Goal: Task Accomplishment & Management: Complete application form

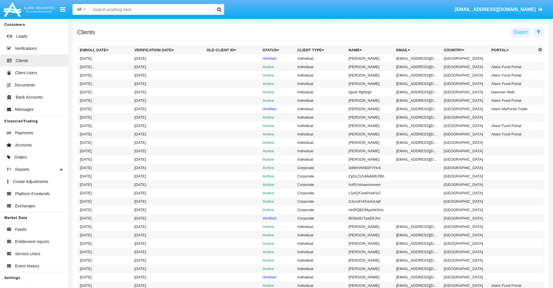
click at [538, 32] on icon at bounding box center [538, 32] width 4 height 5
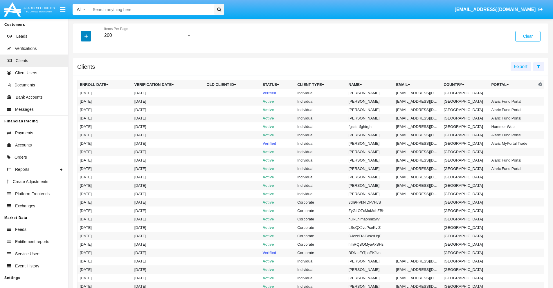
click at [86, 36] on icon "button" at bounding box center [85, 36] width 3 height 4
click at [90, 99] on span "Email" at bounding box center [90, 98] width 12 height 7
click at [80, 101] on input "Email" at bounding box center [79, 101] width 0 height 0
checkbox input "true"
click at [86, 36] on icon "button" at bounding box center [85, 36] width 3 height 4
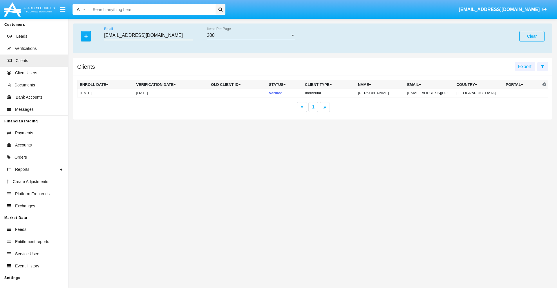
type input "[EMAIL_ADDRESS][DOMAIN_NAME]"
click at [433, 93] on td "[EMAIL_ADDRESS][DOMAIN_NAME]" at bounding box center [429, 93] width 49 height 9
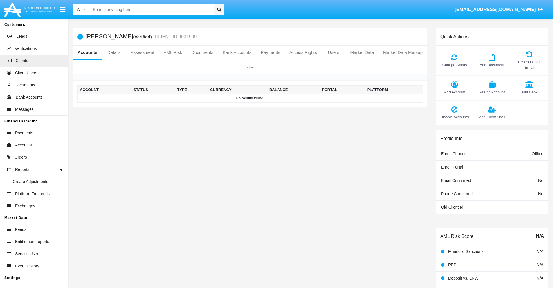
click at [454, 92] on span "Add Account" at bounding box center [454, 92] width 31 height 6
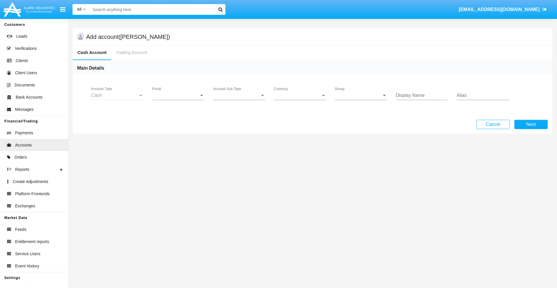
click at [178, 95] on span "Portal" at bounding box center [175, 95] width 47 height 5
click at [179, 142] on span "Alaric Pro" at bounding box center [179, 142] width 54 height 14
click at [239, 95] on span "Account Sub Type" at bounding box center [236, 95] width 47 height 5
click at [239, 100] on span "Trading Cash" at bounding box center [239, 100] width 52 height 14
click at [361, 95] on span "Group" at bounding box center [358, 95] width 47 height 5
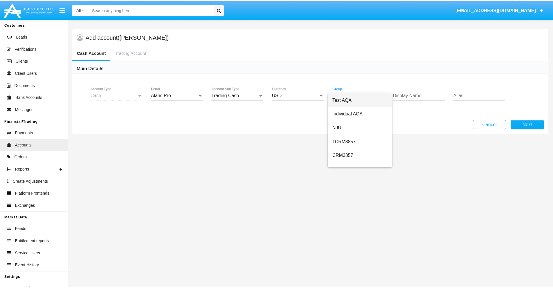
scroll to position [260, 0]
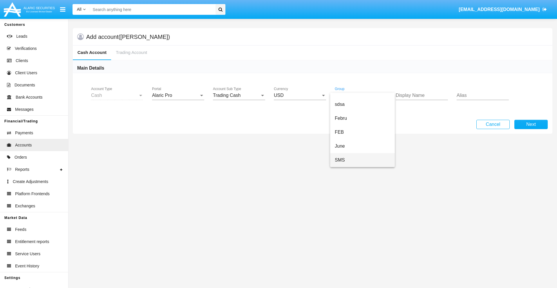
click at [362, 160] on span "SMS" at bounding box center [362, 160] width 55 height 14
type input "violet"
type input "plum"
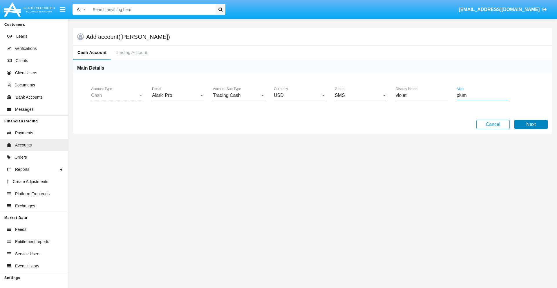
click at [531, 124] on button "Next" at bounding box center [530, 124] width 33 height 9
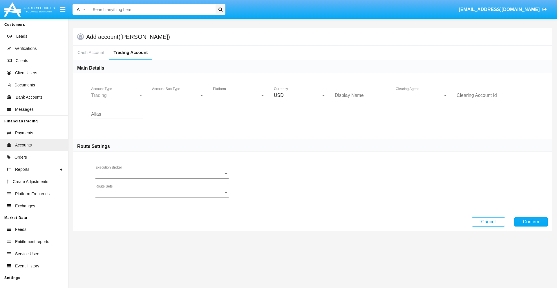
click at [178, 95] on span "Account Sub Type" at bounding box center [175, 95] width 47 height 5
click at [178, 100] on span "Trading" at bounding box center [178, 100] width 52 height 14
click at [239, 95] on span "Platform" at bounding box center [236, 95] width 47 height 5
click at [239, 100] on span "Hammer Lite" at bounding box center [239, 100] width 52 height 14
click at [422, 95] on span "Clearing Agent" at bounding box center [419, 95] width 47 height 5
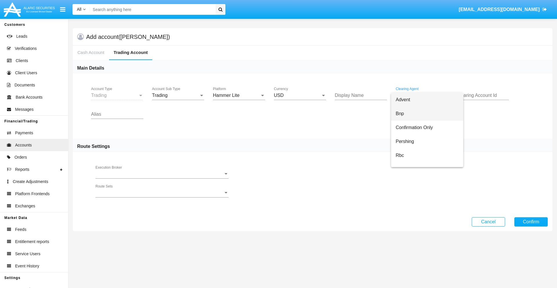
click at [427, 114] on span "Bnp" at bounding box center [427, 114] width 63 height 14
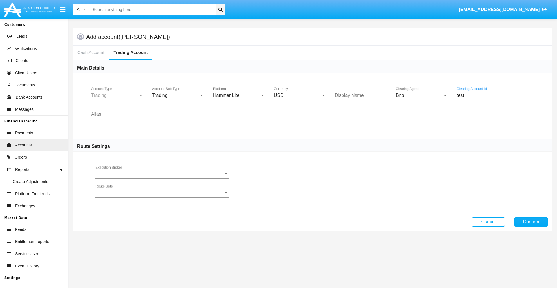
type input "test"
type input "pink"
type input "ivory"
click at [531, 222] on button "Confirm" at bounding box center [530, 221] width 33 height 9
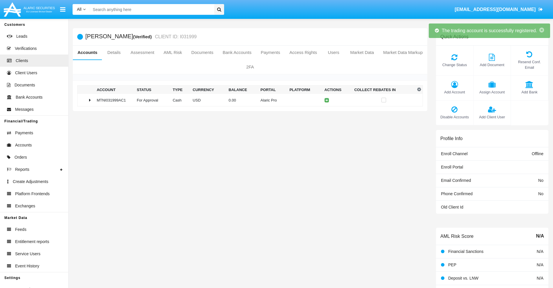
click at [248, 100] on td "0.00" at bounding box center [242, 100] width 32 height 12
click at [326, 100] on icon at bounding box center [327, 100] width 3 height 3
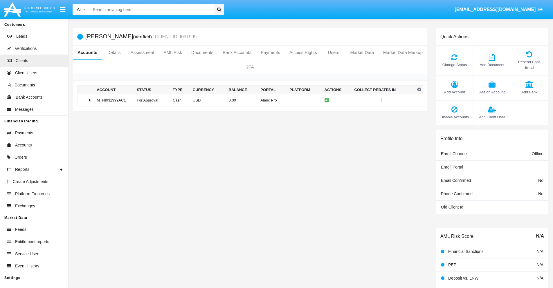
click at [248, 100] on td "0.00" at bounding box center [242, 100] width 32 height 12
click at [326, 112] on icon at bounding box center [327, 112] width 3 height 3
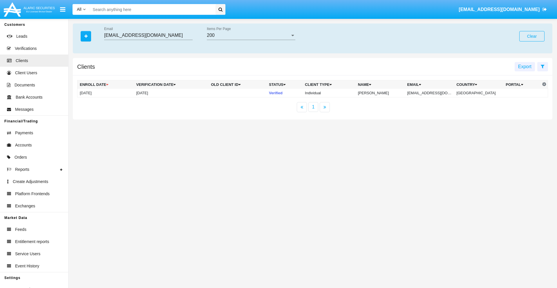
click at [532, 36] on button "Clear" at bounding box center [531, 36] width 25 height 10
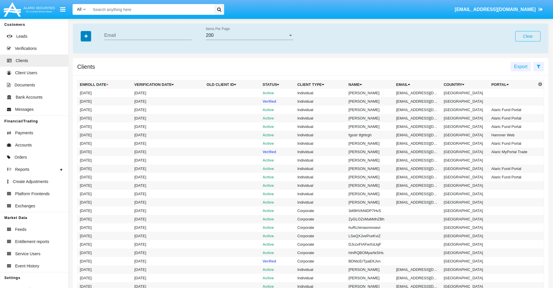
click at [86, 36] on icon "button" at bounding box center [85, 36] width 3 height 4
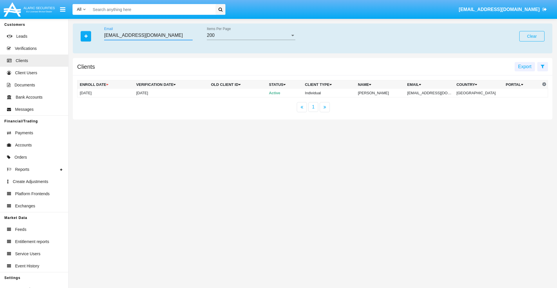
type input "cj4dtg.d59@u2axt.e1r2m1j.au"
click at [434, 93] on td "cj4dtg.d59@u2axt.e1r2m1j.au" at bounding box center [429, 93] width 49 height 9
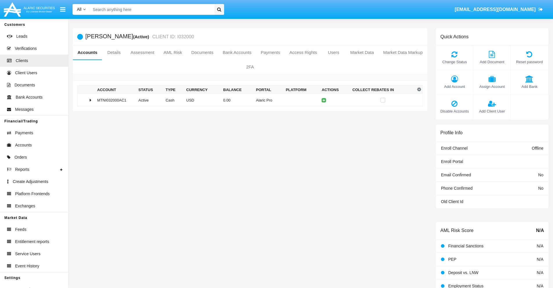
click at [454, 86] on span "Add Account" at bounding box center [454, 87] width 31 height 6
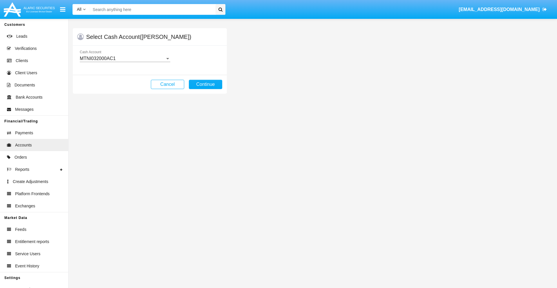
click at [125, 59] on div "MTNI032000AC1" at bounding box center [122, 58] width 85 height 5
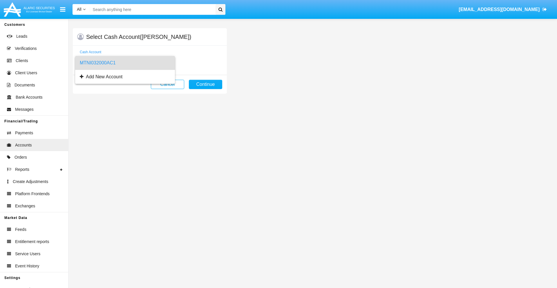
click at [125, 63] on span "MTNI032000AC1" at bounding box center [125, 63] width 91 height 14
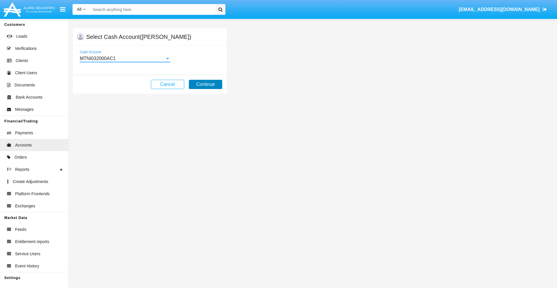
click at [205, 84] on button "Continue" at bounding box center [205, 84] width 33 height 9
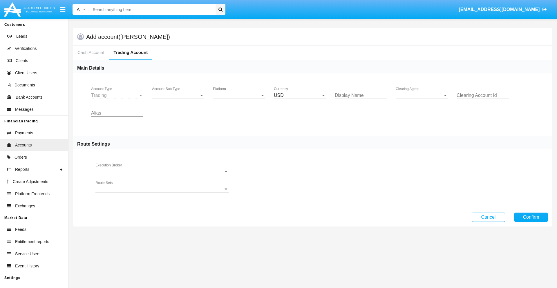
click at [178, 95] on span "Account Sub Type" at bounding box center [175, 95] width 47 height 5
click at [178, 100] on span "Trading" at bounding box center [178, 100] width 52 height 14
click at [239, 95] on span "Platform" at bounding box center [236, 95] width 47 height 5
click at [239, 100] on span "Hammer Lite" at bounding box center [239, 100] width 52 height 14
click at [422, 95] on span "Clearing Agent" at bounding box center [419, 95] width 47 height 5
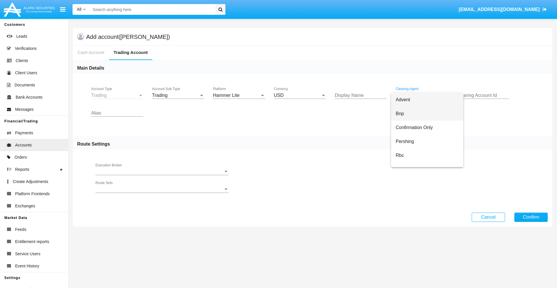
click at [427, 114] on span "Bnp" at bounding box center [427, 114] width 63 height 14
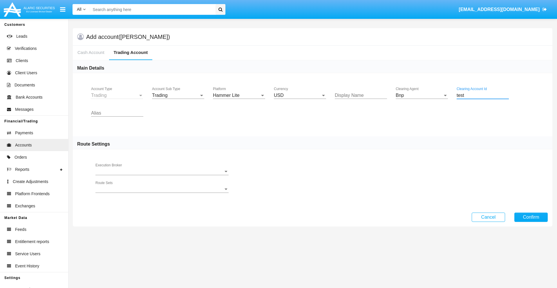
type input "test"
type input "blue"
type input "tan"
click at [531, 217] on button "Confirm" at bounding box center [530, 217] width 33 height 9
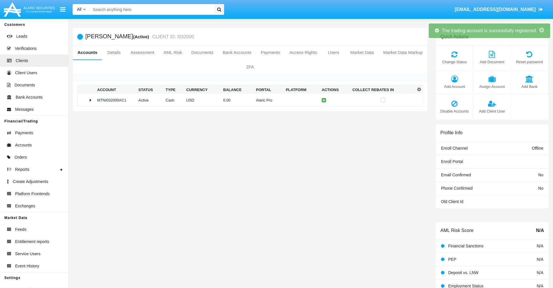
click at [248, 100] on td "0.00" at bounding box center [237, 100] width 33 height 12
